Goal: Task Accomplishment & Management: Manage account settings

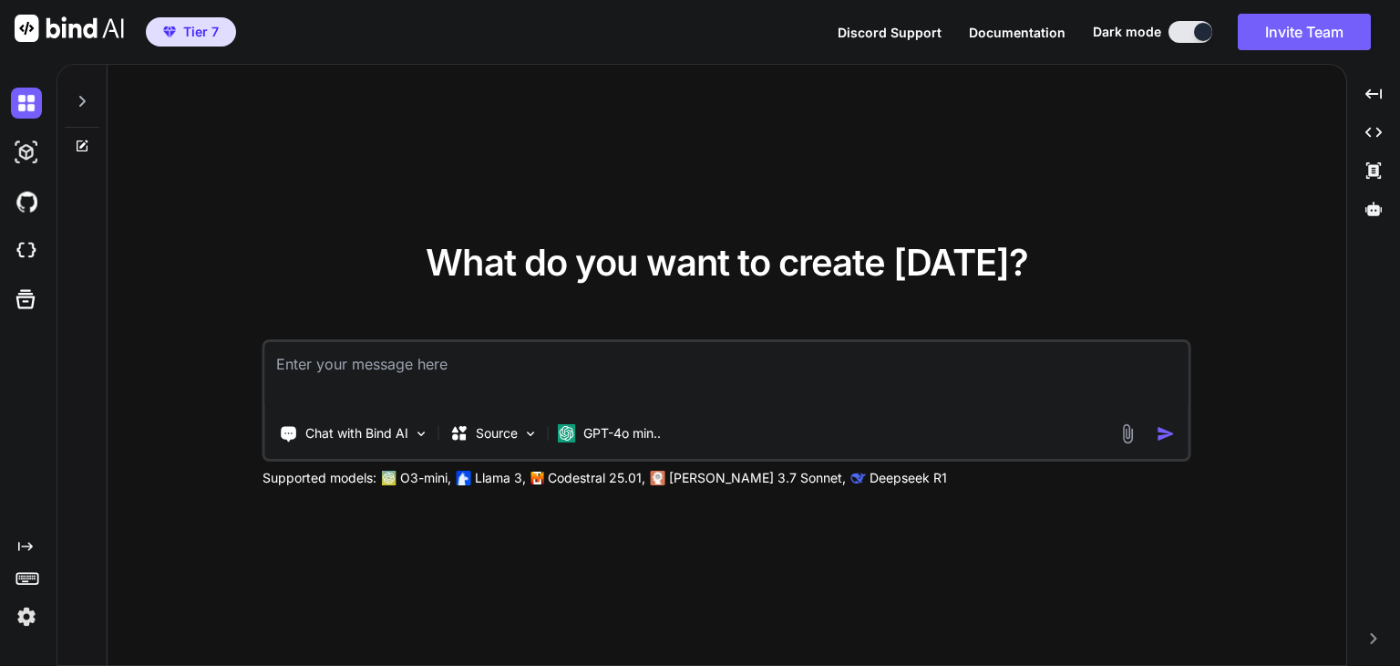
type textarea "x"
click at [1317, 37] on button "Invite Team" at bounding box center [1304, 32] width 133 height 36
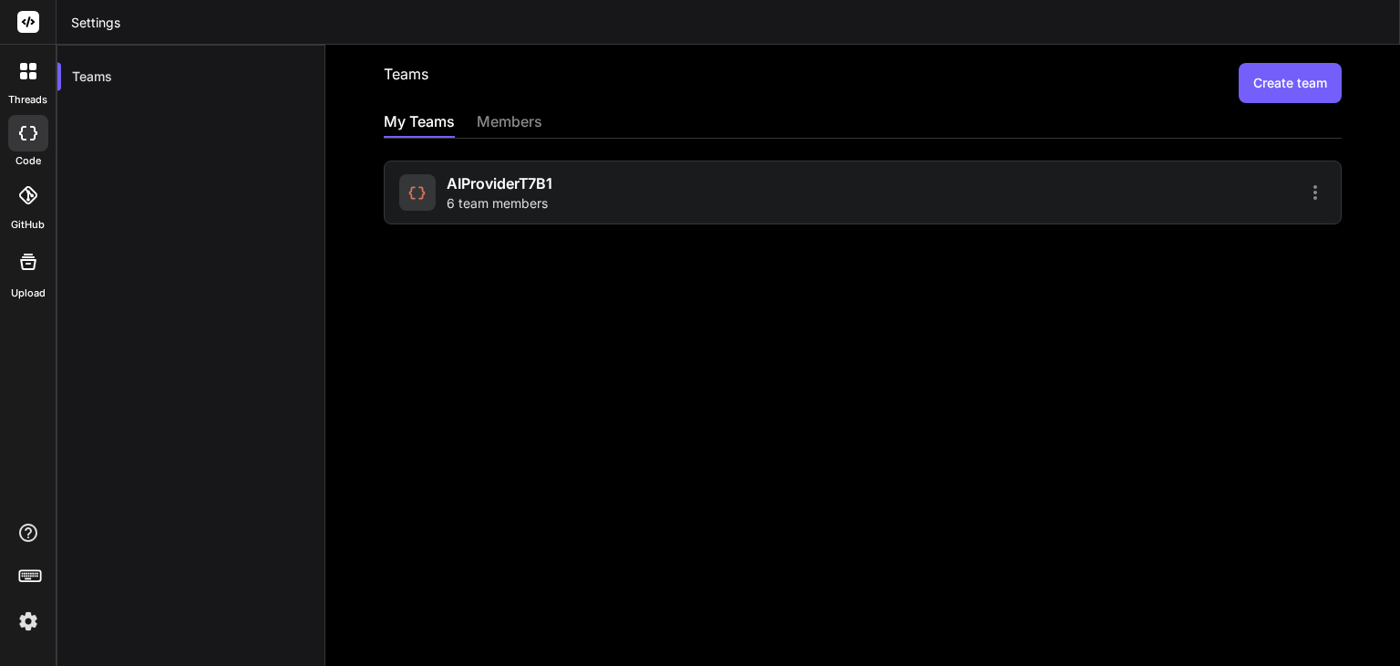
click at [1314, 187] on icon at bounding box center [1316, 192] width 4 height 15
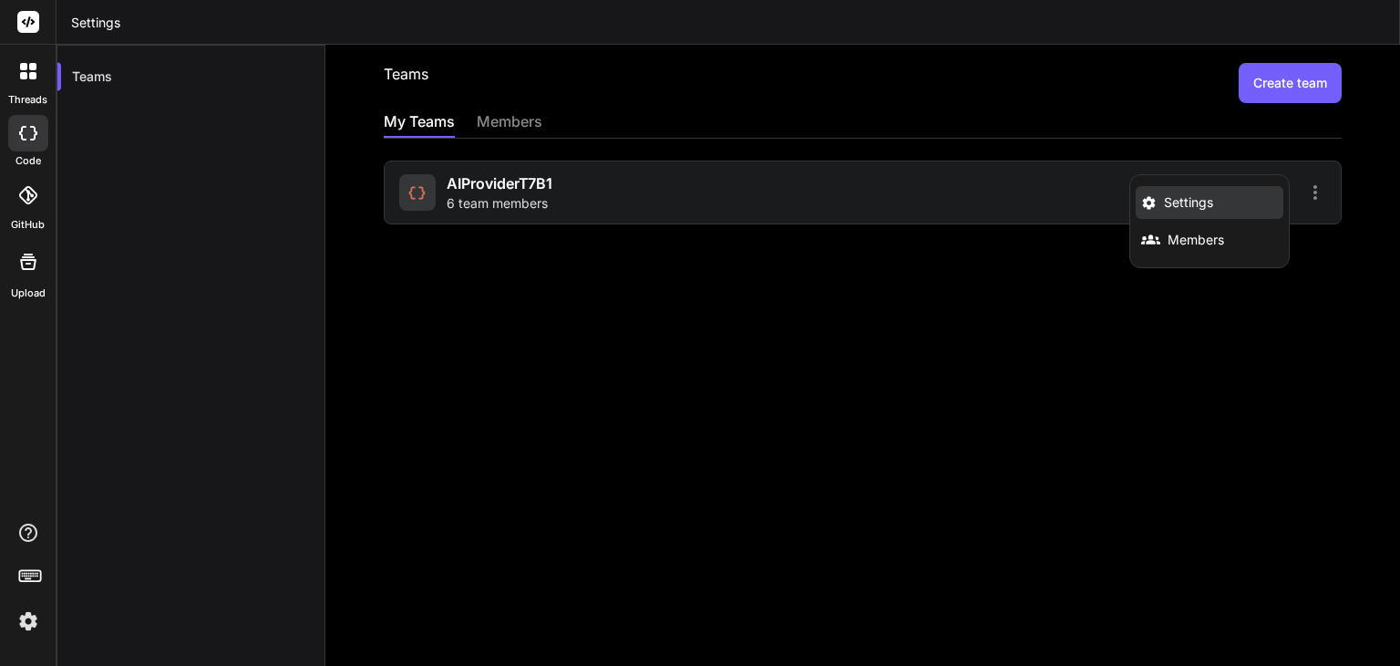
click at [1207, 197] on li "Settings" at bounding box center [1210, 202] width 148 height 33
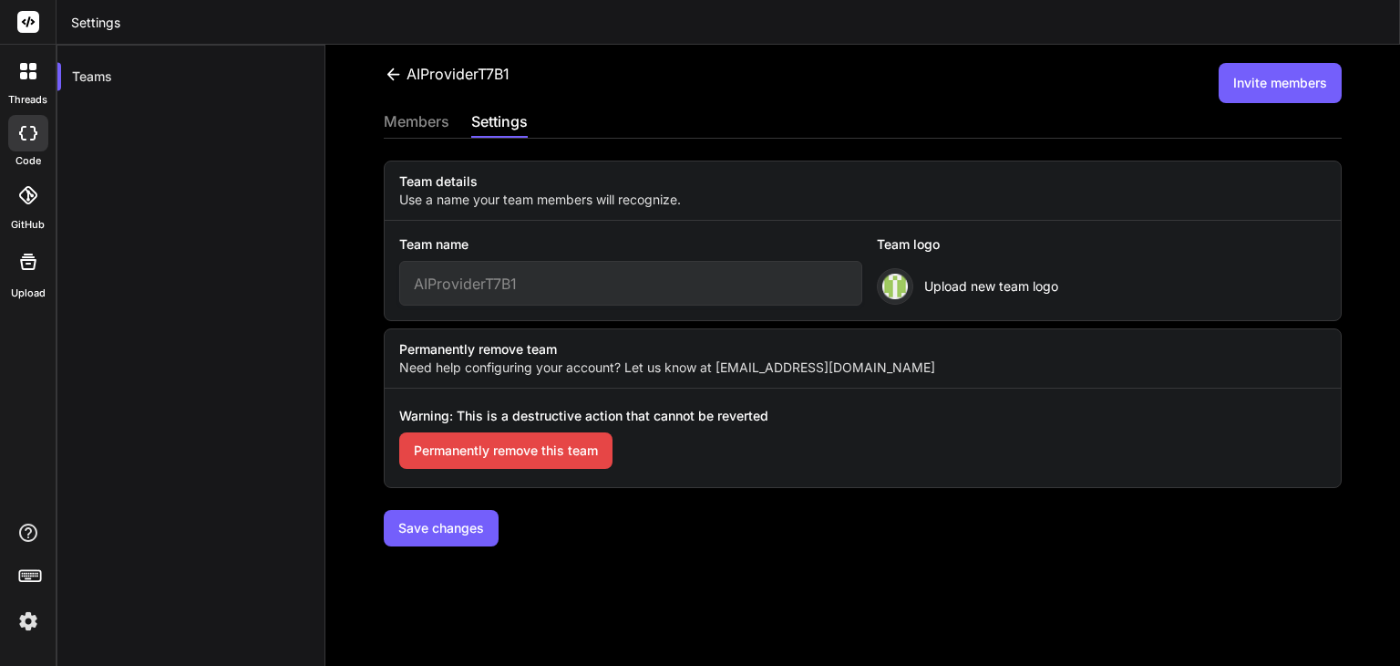
click at [435, 124] on div "members" at bounding box center [417, 123] width 66 height 26
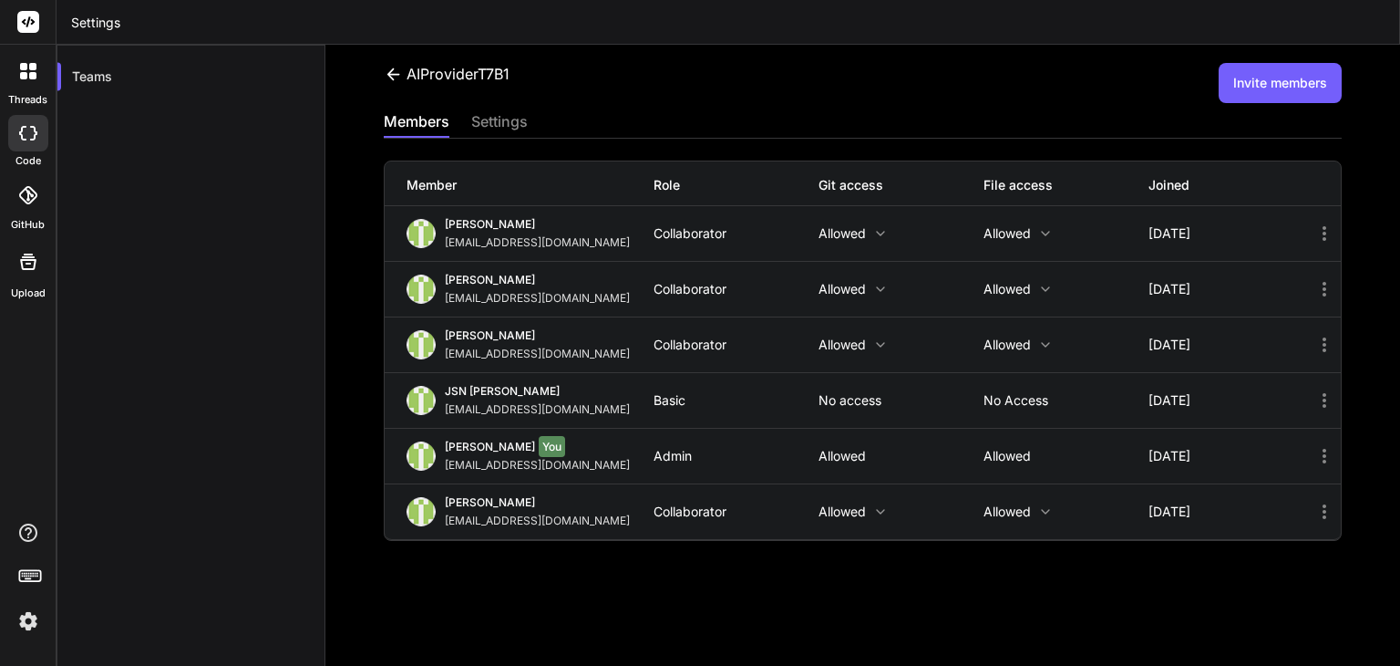
click at [1314, 401] on icon at bounding box center [1325, 400] width 22 height 22
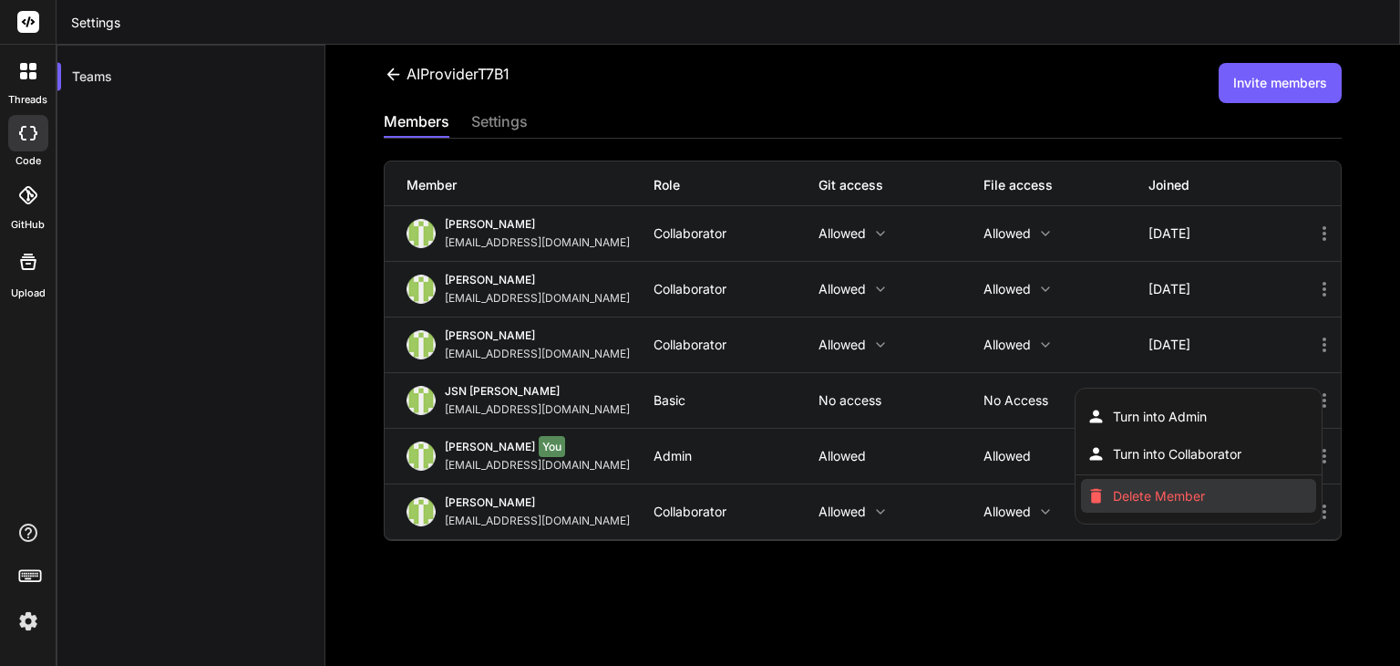
click at [1189, 493] on span "Delete Member" at bounding box center [1159, 496] width 92 height 18
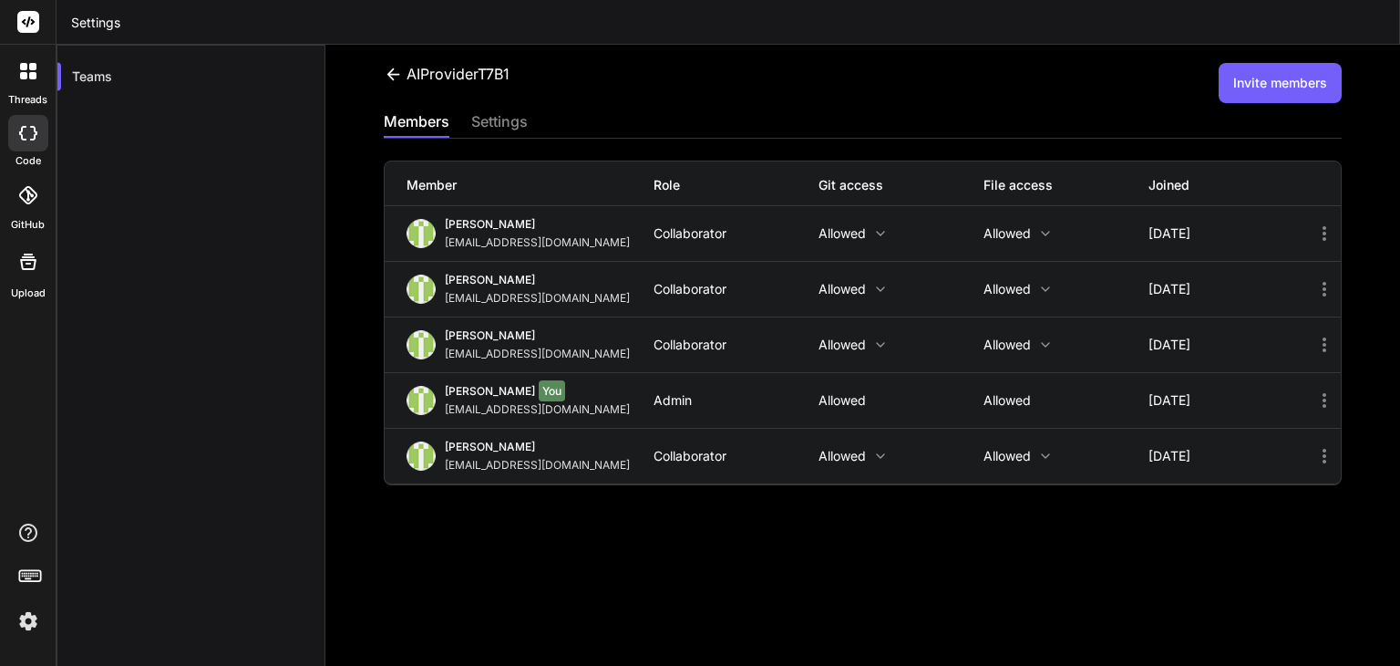
click at [1314, 293] on icon at bounding box center [1325, 289] width 22 height 22
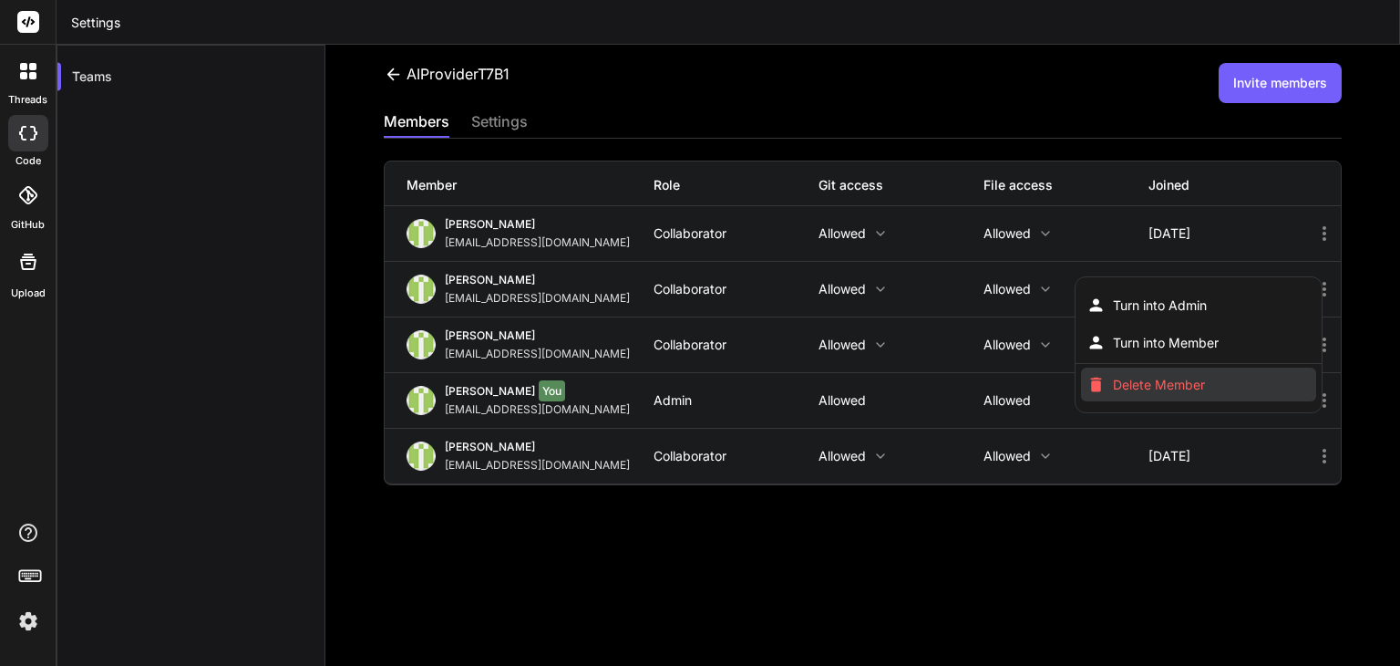
click at [1192, 377] on span "Delete Member" at bounding box center [1159, 385] width 92 height 18
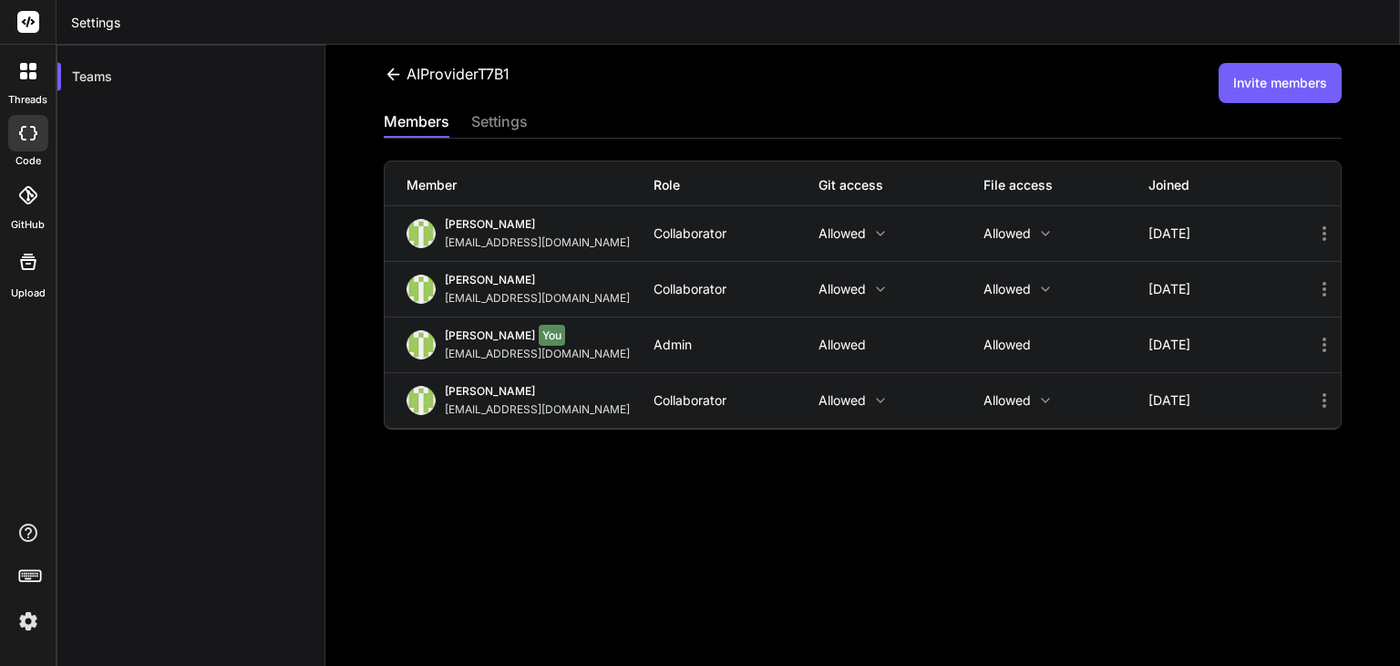
click at [1039, 575] on div "AIProviderT7B1 Invite members members settings Member Role Git access File acce…" at bounding box center [862, 355] width 1075 height 621
